Goal: Task Accomplishment & Management: Manage account settings

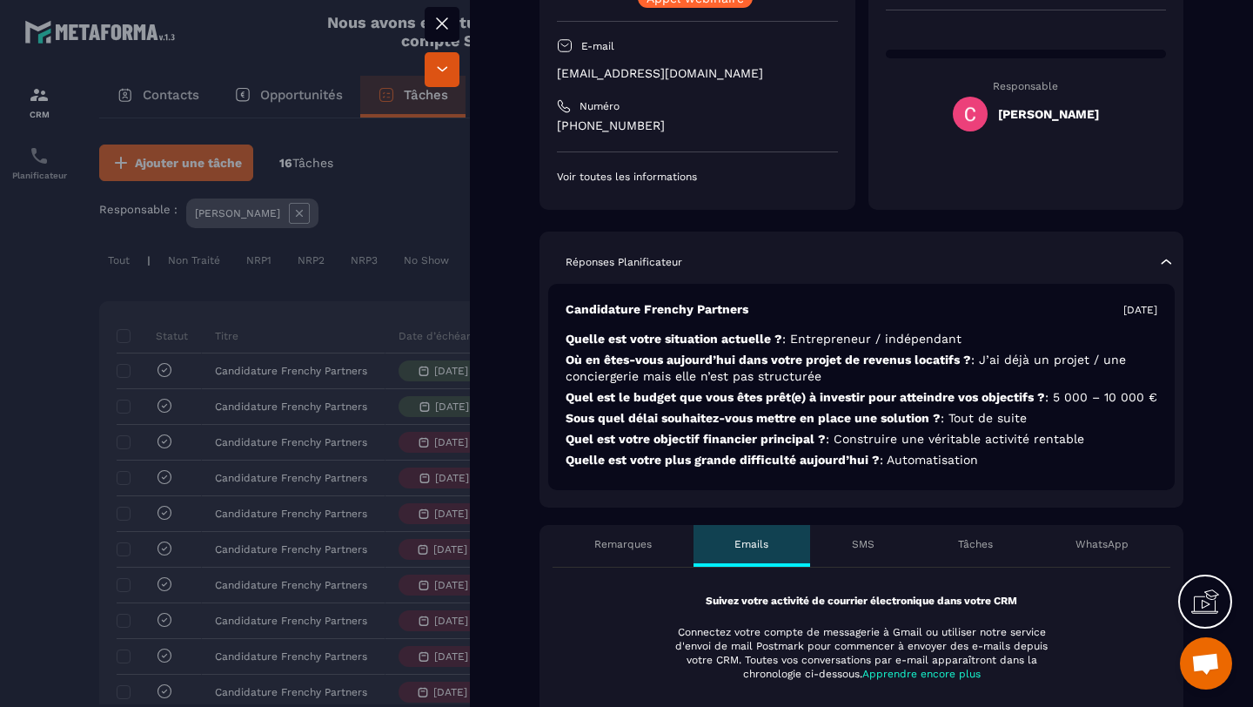
scroll to position [235, 0]
click at [37, 278] on div at bounding box center [626, 353] width 1253 height 707
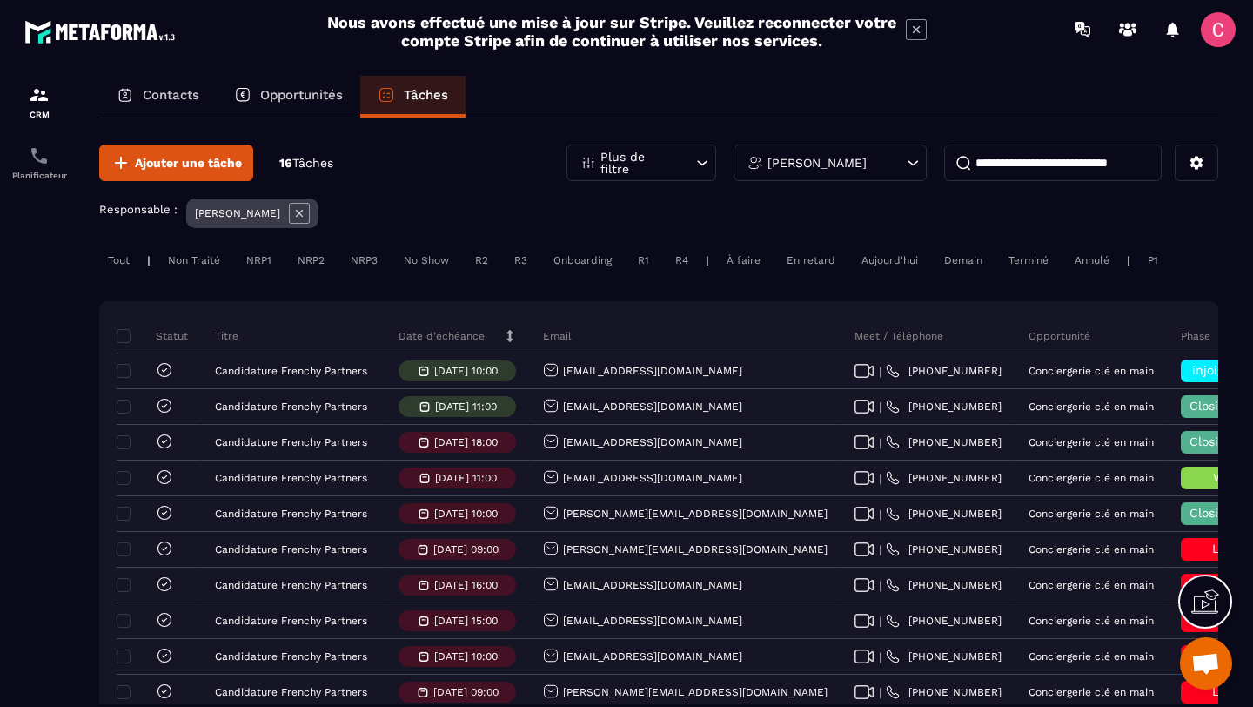
drag, startPoint x: 1216, startPoint y: 298, endPoint x: 1213, endPoint y: 315, distance: 16.7
click at [1213, 315] on div "Ajouter une tâche 16 Tâches Plus de filtre [PERSON_NAME] Responsable : [PERSON_…" at bounding box center [658, 580] width 1119 height 924
drag, startPoint x: 70, startPoint y: 386, endPoint x: 58, endPoint y: 430, distance: 45.0
drag, startPoint x: 84, startPoint y: 361, endPoint x: 81, endPoint y: 302, distance: 59.2
click at [82, 302] on div "Contacts Opportunités Tâches Ajouter une tâche 16 Tâches Plus de filtre [PERSON…" at bounding box center [659, 407] width 1154 height 663
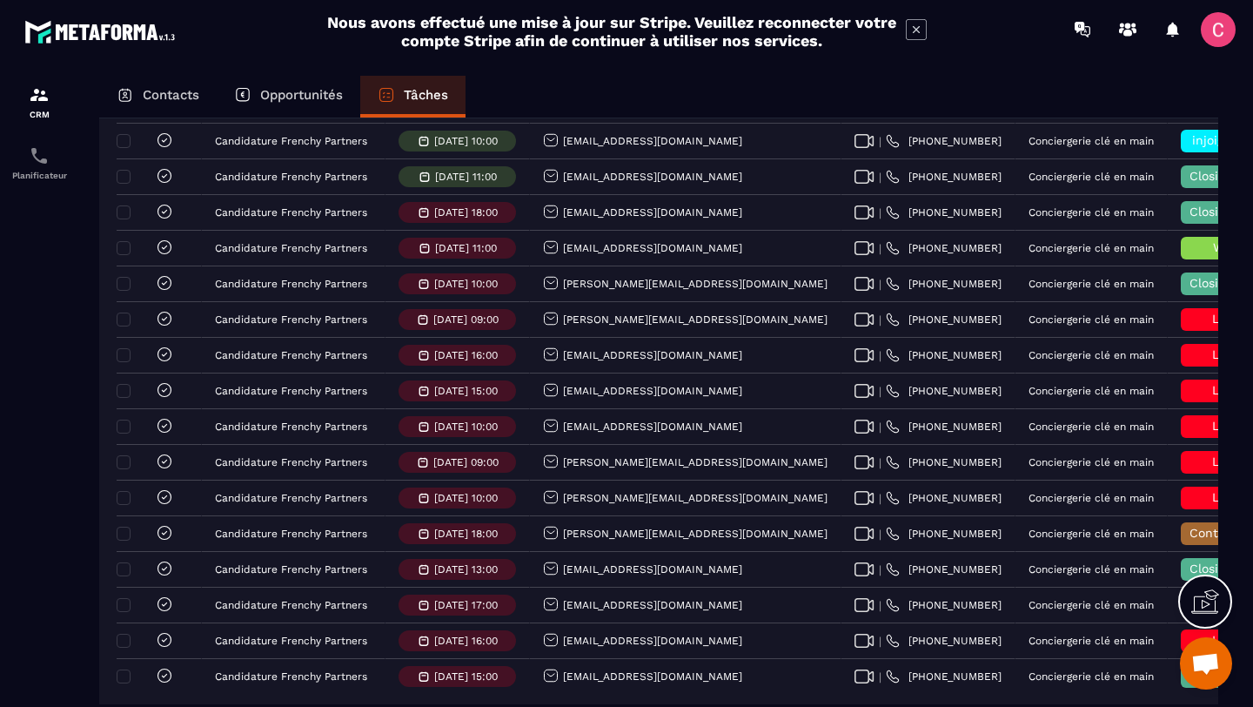
scroll to position [339, 0]
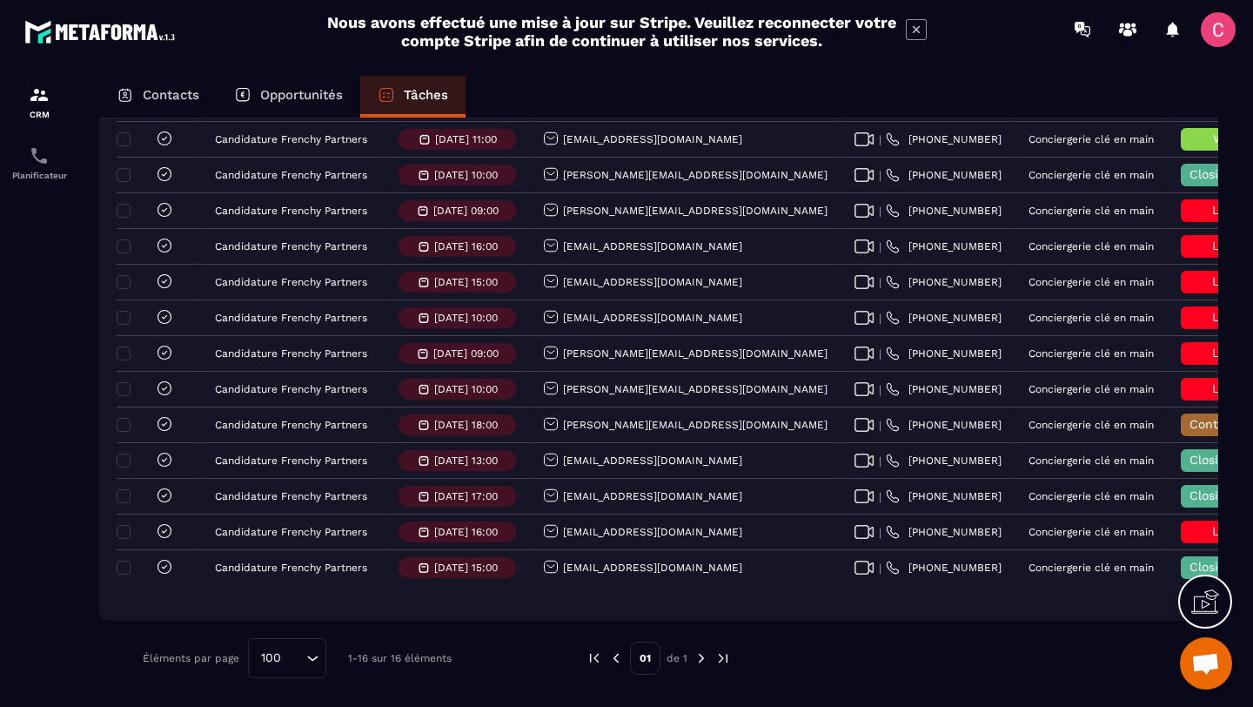
drag, startPoint x: 66, startPoint y: 493, endPoint x: 73, endPoint y: 471, distance: 23.7
drag, startPoint x: 69, startPoint y: 390, endPoint x: 71, endPoint y: 468, distance: 78.4
click at [71, 468] on div at bounding box center [39, 407] width 78 height 698
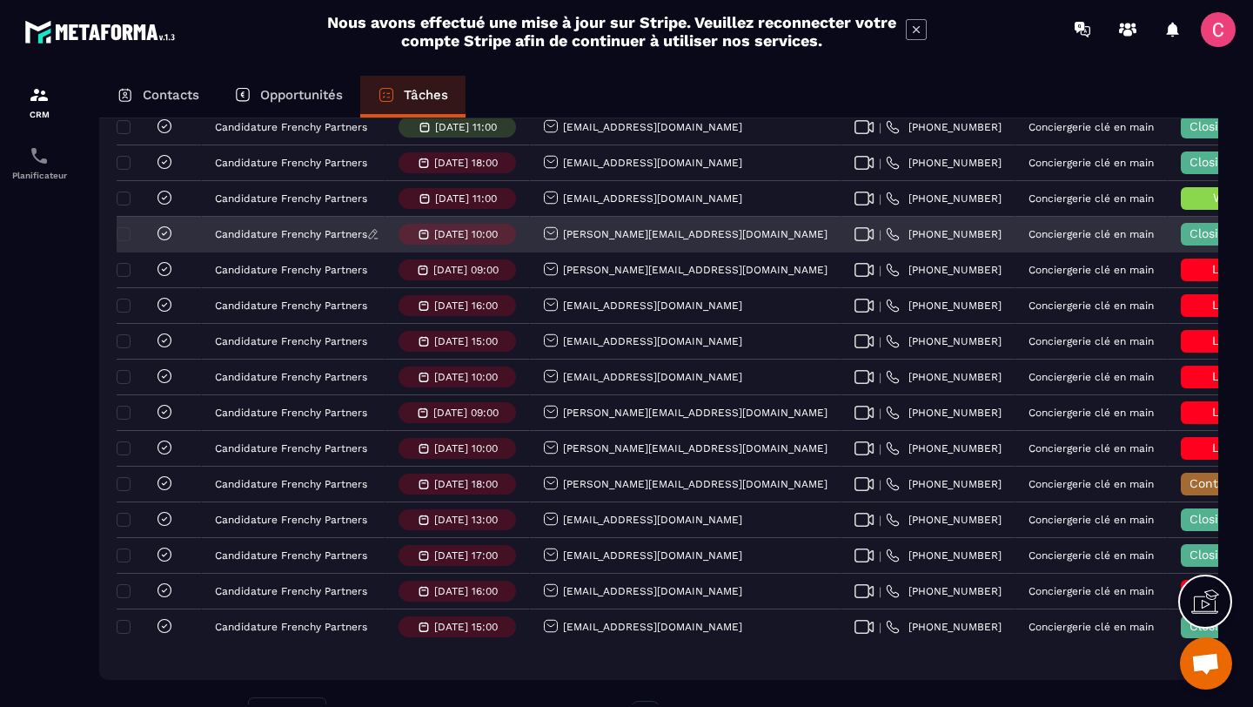
scroll to position [292, 0]
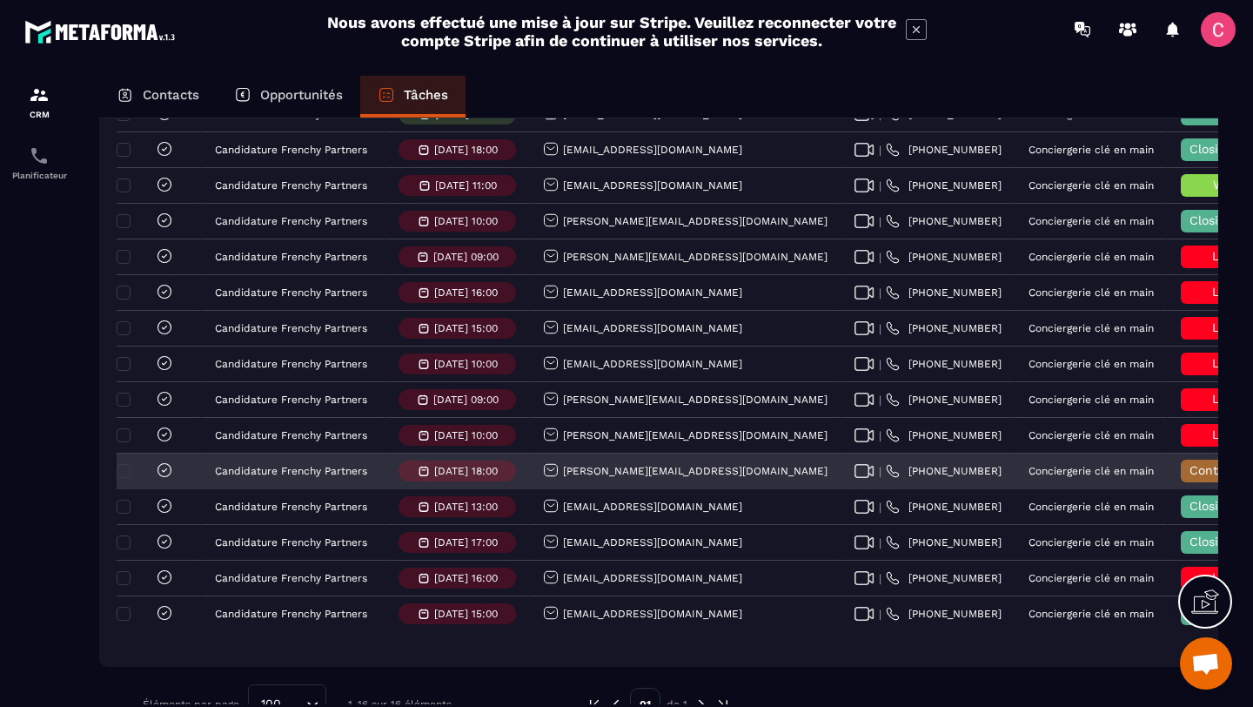
click at [1190, 470] on span "Contrat envoyé" at bounding box center [1235, 470] width 91 height 14
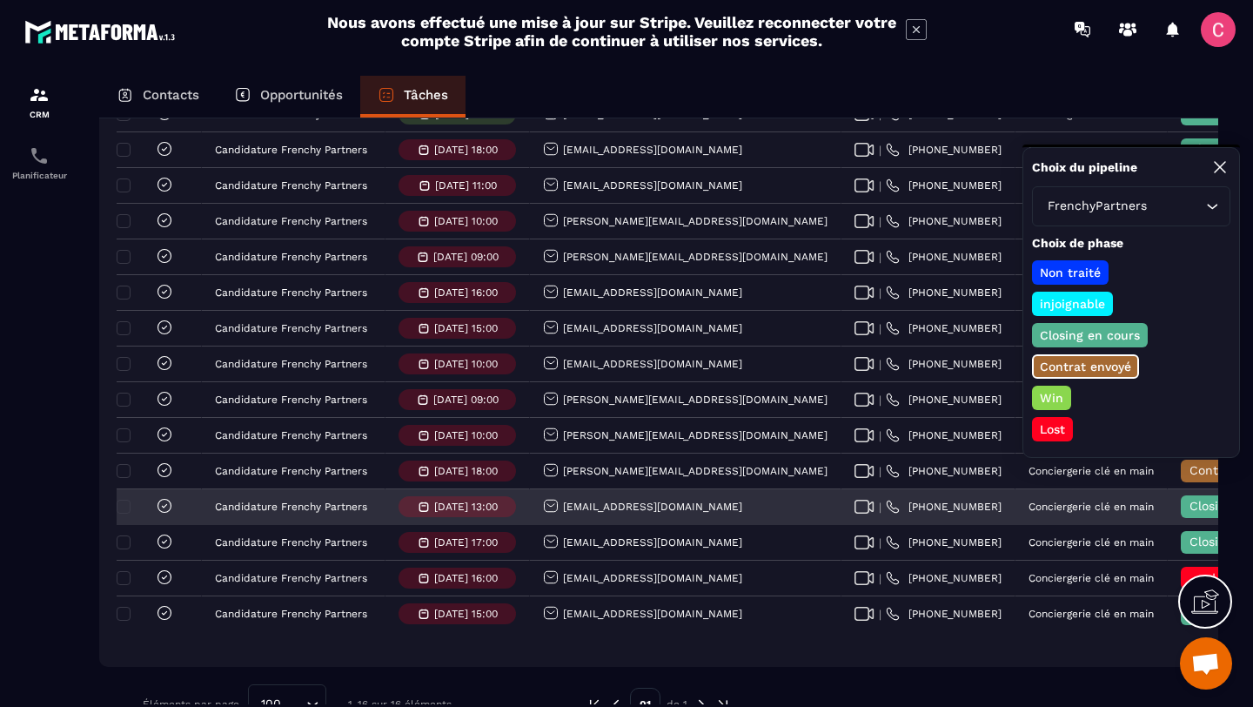
click at [1190, 507] on span "Closing en cours" at bounding box center [1239, 506] width 99 height 14
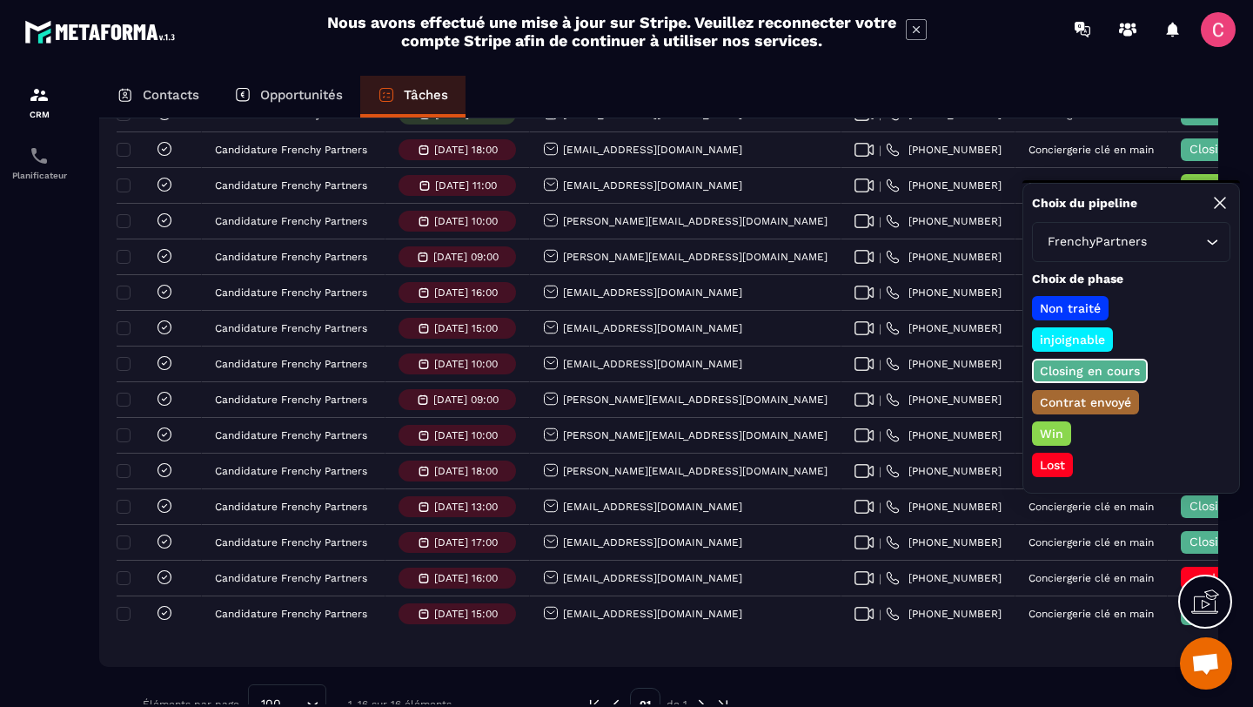
click at [1060, 470] on p "Lost" at bounding box center [1052, 464] width 30 height 17
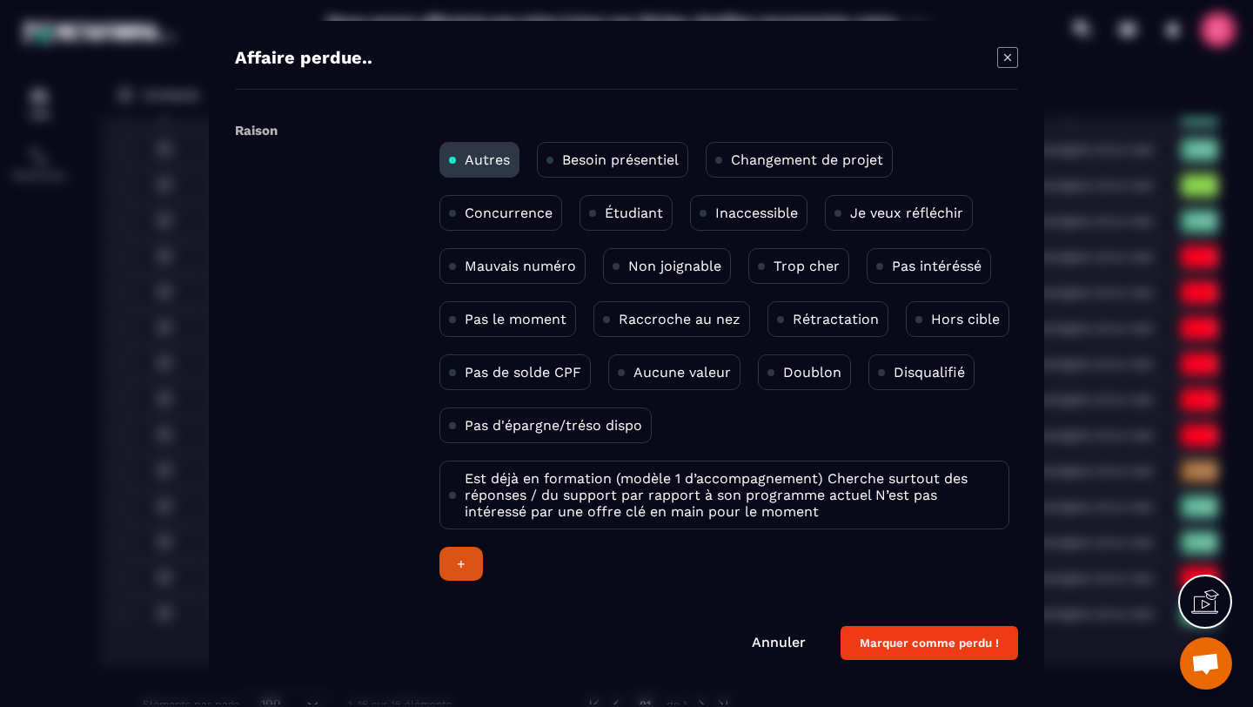
click at [513, 211] on p "Concurrence" at bounding box center [509, 213] width 88 height 17
click at [875, 650] on button "Marquer comme perdu !" at bounding box center [930, 643] width 178 height 34
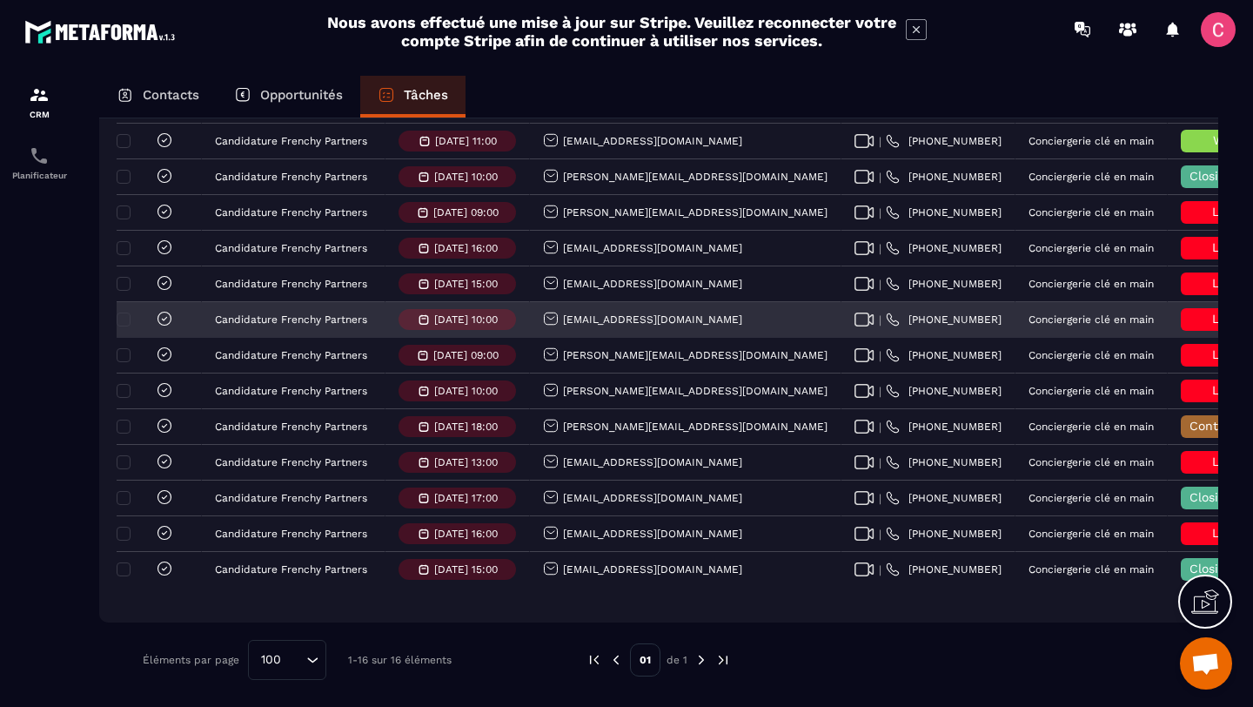
scroll to position [176, 0]
